Goal: Communication & Community: Answer question/provide support

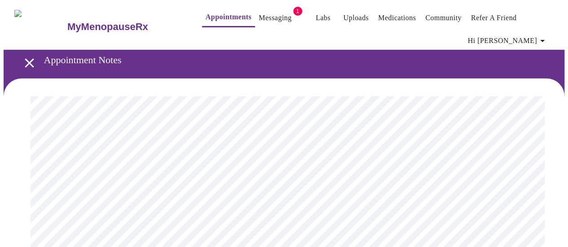
click at [274, 13] on link "Messaging" at bounding box center [275, 18] width 33 height 13
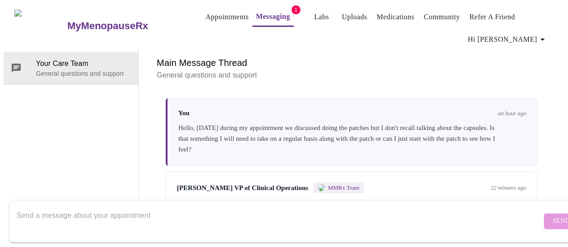
scroll to position [53, 0]
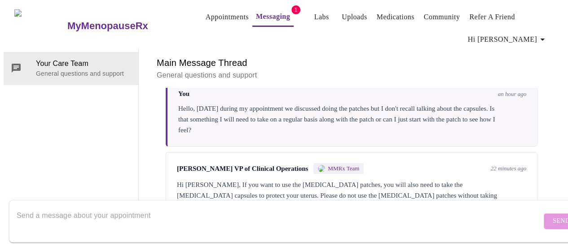
click at [128, 220] on textarea "Send a message about your appointment" at bounding box center [279, 221] width 525 height 29
type textarea "O"
type textarea "Thank you, will do."
click at [553, 216] on span "Send" at bounding box center [561, 221] width 17 height 11
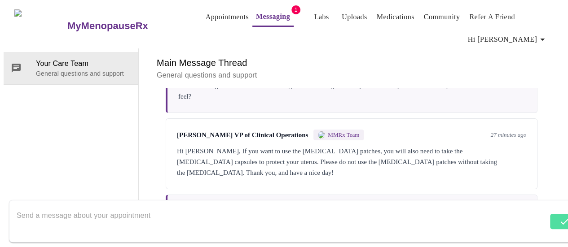
scroll to position [106, 0]
